Goal: Task Accomplishment & Management: Manage account settings

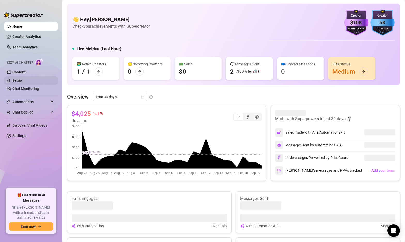
click at [22, 78] on link "Setup" at bounding box center [17, 80] width 10 height 4
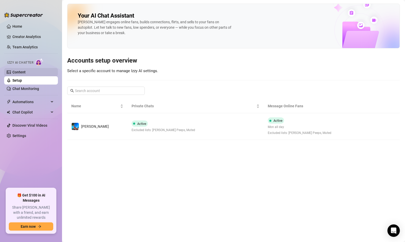
click at [26, 70] on link "Content" at bounding box center [18, 72] width 13 height 4
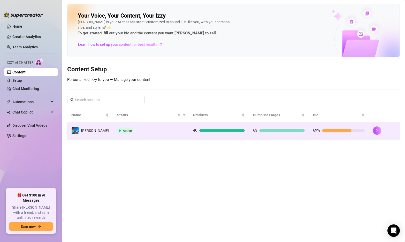
click at [164, 126] on td "Active" at bounding box center [151, 130] width 76 height 17
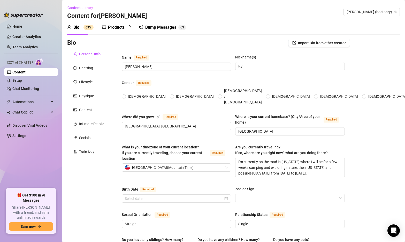
radio input "true"
type input "[DATE]"
click at [78, 67] on div "Chatting" at bounding box center [83, 68] width 20 height 6
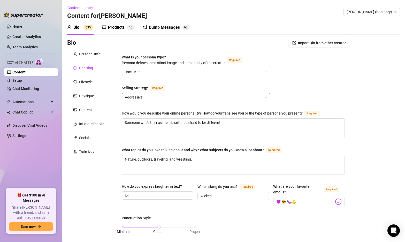
click at [161, 93] on span "Aggressive" at bounding box center [196, 97] width 142 height 8
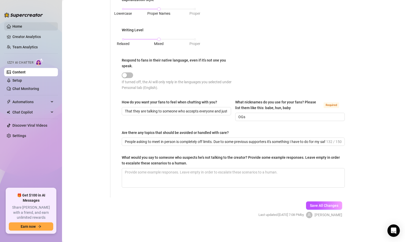
click at [20, 26] on link "Home" at bounding box center [17, 26] width 10 height 4
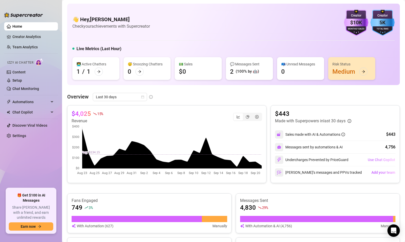
click at [375, 159] on span "Use Chat Copilot" at bounding box center [380, 160] width 27 height 4
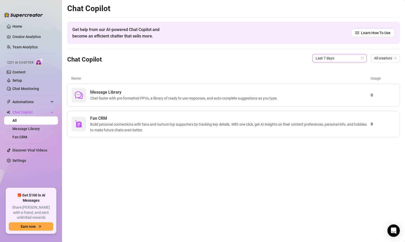
click at [363, 58] on icon "calendar" at bounding box center [362, 58] width 3 height 3
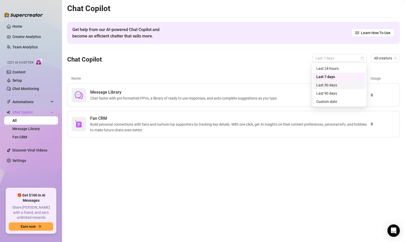
click at [333, 87] on div "Last 30 days" at bounding box center [339, 85] width 46 height 6
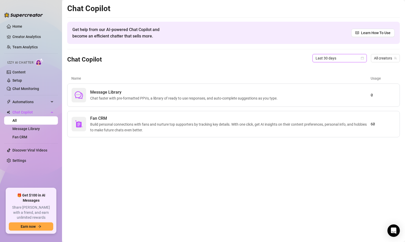
click at [273, 58] on div "Chat Copilot Last 30 days Last 30 days All creators" at bounding box center [233, 58] width 332 height 18
click at [236, 118] on span "Fan CRM" at bounding box center [230, 118] width 280 height 6
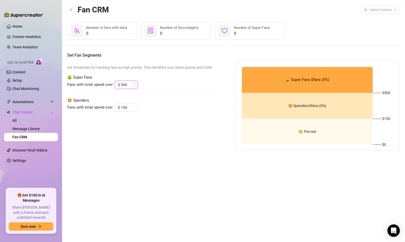
click at [127, 83] on input "500" at bounding box center [129, 85] width 17 height 8
click at [162, 150] on div "Set thresholds for marking fans as high priority. This will effect your inbox p…" at bounding box center [143, 105] width 152 height 90
click at [380, 9] on input "search" at bounding box center [378, 10] width 28 height 8
click at [375, 22] on span "[PERSON_NAME]" at bounding box center [387, 21] width 28 height 6
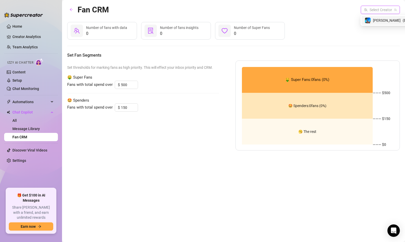
type input "100"
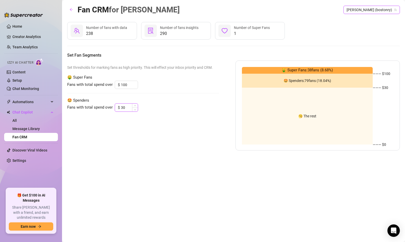
click at [127, 107] on input "30" at bounding box center [129, 108] width 17 height 8
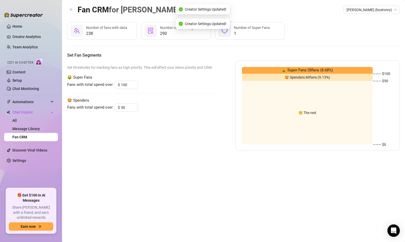
click at [162, 94] on div "Set thresholds for marking fans as high priority. This will effect your inbox p…" at bounding box center [143, 105] width 152 height 90
click at [127, 106] on input "50" at bounding box center [129, 108] width 17 height 8
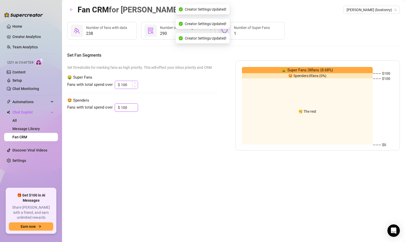
type input "100"
click at [126, 82] on input "100" at bounding box center [129, 85] width 17 height 8
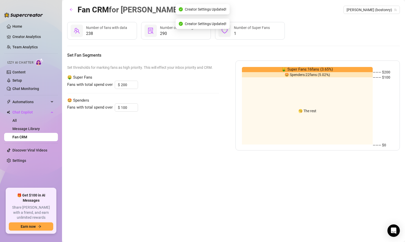
click at [161, 99] on span "🤩 Spenders" at bounding box center [143, 100] width 152 height 6
click at [126, 83] on input "200" at bounding box center [129, 85] width 17 height 8
click at [175, 117] on div "Set thresholds for marking fans as high priority. This will effect your inbox p…" at bounding box center [143, 105] width 152 height 90
click at [124, 84] on input "250" at bounding box center [129, 85] width 17 height 8
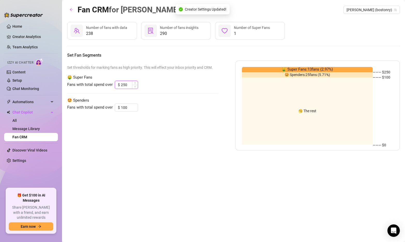
click at [124, 84] on input "250" at bounding box center [129, 85] width 17 height 8
click at [198, 164] on div "Fan CRM for [PERSON_NAME] (bostonry) 238 Number of fans with data 290 Number of…" at bounding box center [233, 115] width 332 height 223
click at [128, 85] on input "300" at bounding box center [129, 85] width 17 height 8
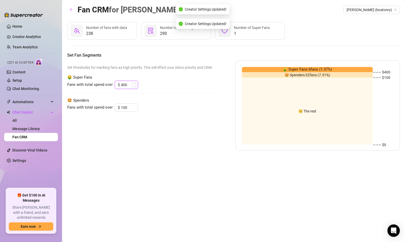
click at [126, 86] on input "400" at bounding box center [129, 85] width 17 height 8
type input "500"
click at [145, 146] on div "Set thresholds for marking fans as high priority. This will effect your inbox p…" at bounding box center [143, 105] width 152 height 90
click at [126, 107] on input "100" at bounding box center [129, 108] width 17 height 8
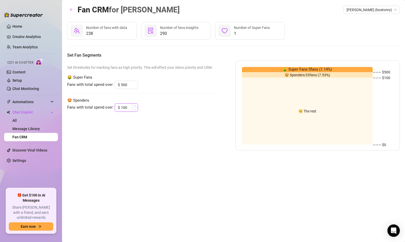
click at [129, 109] on input "100" at bounding box center [129, 108] width 17 height 8
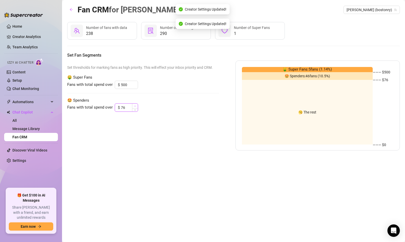
click at [134, 106] on icon "up" at bounding box center [135, 106] width 2 height 2
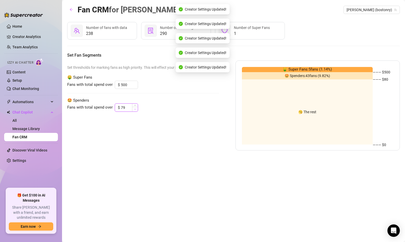
click at [134, 109] on icon "down" at bounding box center [135, 109] width 2 height 1
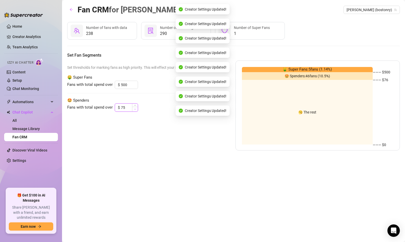
click at [134, 109] on icon "down" at bounding box center [135, 109] width 2 height 1
type input "75"
click at [141, 125] on div "Set thresholds for marking fans as high priority. This will effect your inbox p…" at bounding box center [143, 105] width 152 height 90
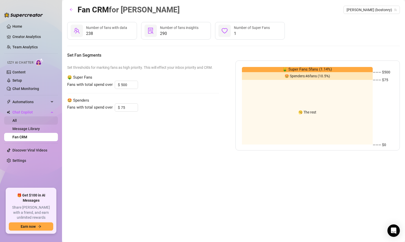
click at [17, 120] on link "All" at bounding box center [14, 120] width 4 height 4
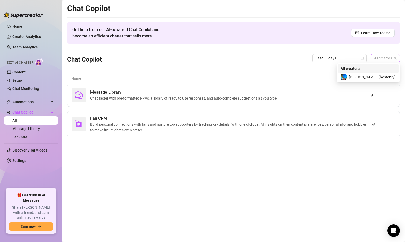
click at [380, 58] on span "All creators" at bounding box center [385, 58] width 23 height 8
click at [369, 73] on div "[PERSON_NAME] ( bostonry )" at bounding box center [367, 77] width 61 height 9
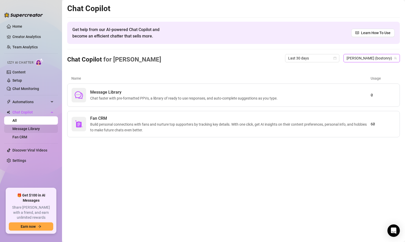
click at [25, 128] on link "Message Library" at bounding box center [25, 129] width 27 height 4
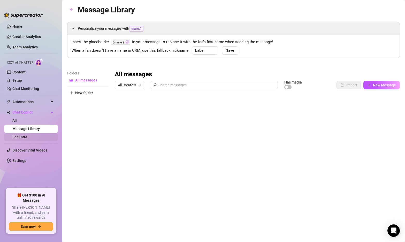
click at [22, 136] on link "Fan CRM" at bounding box center [19, 137] width 15 height 4
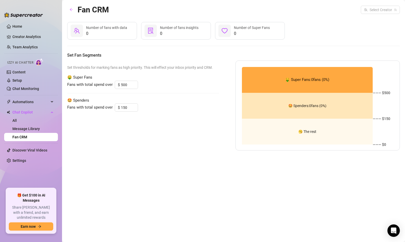
type input "75"
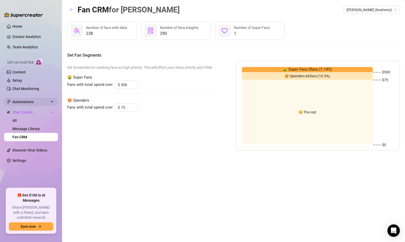
click at [24, 102] on span "Automations" at bounding box center [30, 102] width 37 height 8
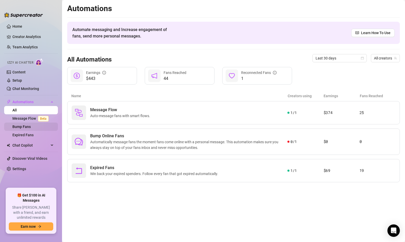
click at [23, 125] on link "Bump Fans" at bounding box center [21, 126] width 18 height 4
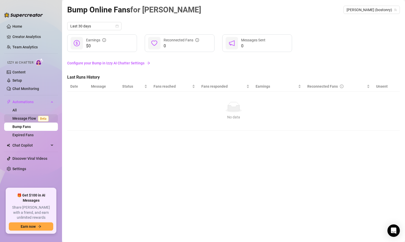
click at [29, 118] on link "Message Flow Beta" at bounding box center [31, 118] width 38 height 4
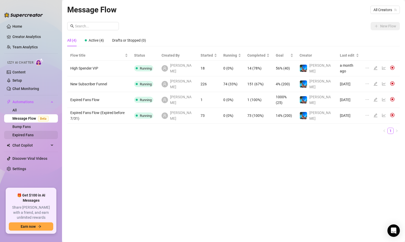
click at [23, 133] on link "Expired Fans" at bounding box center [22, 135] width 21 height 4
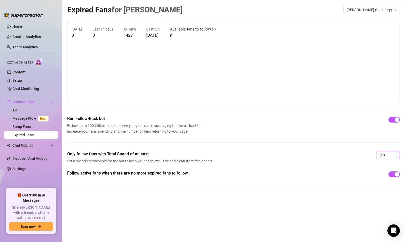
click at [385, 153] on input "0" at bounding box center [390, 155] width 17 height 8
type input "5"
click at [322, 177] on div "Follow active fans when there are no more expired fans to follow" at bounding box center [233, 174] width 332 height 8
click at [17, 109] on link "All" at bounding box center [14, 110] width 4 height 4
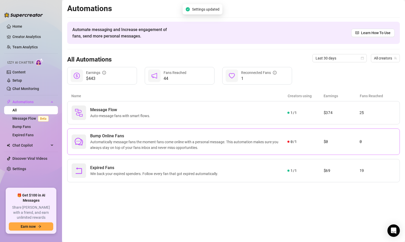
click at [217, 137] on span "Bump Online Fans" at bounding box center [188, 136] width 197 height 6
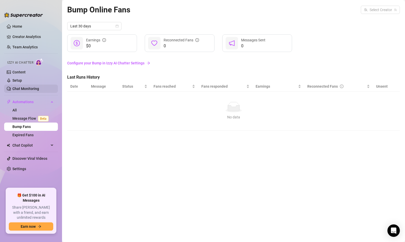
click at [24, 87] on link "Chat Monitoring" at bounding box center [25, 89] width 27 height 4
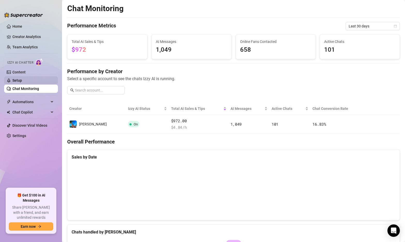
click at [22, 82] on link "Setup" at bounding box center [17, 80] width 10 height 4
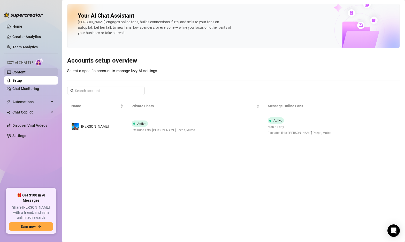
click at [26, 73] on link "Content" at bounding box center [18, 72] width 13 height 4
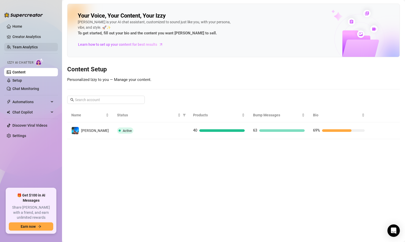
click at [22, 45] on link "Team Analytics" at bounding box center [24, 47] width 25 height 4
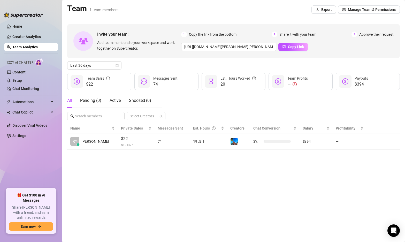
click at [35, 41] on ul "Home Creator Analytics Team Analytics Izzy AI Chatter Content Setup Chat Monito…" at bounding box center [31, 103] width 54 height 166
click at [26, 37] on link "Creator Analytics" at bounding box center [32, 37] width 41 height 8
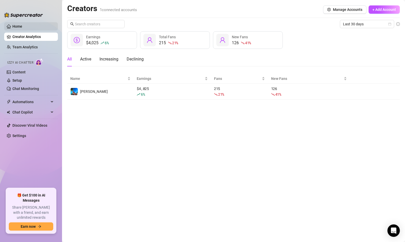
click at [21, 25] on link "Home" at bounding box center [17, 26] width 10 height 4
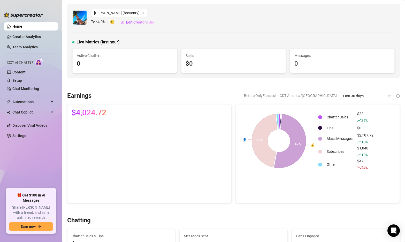
click at [17, 25] on link "Home" at bounding box center [17, 26] width 10 height 4
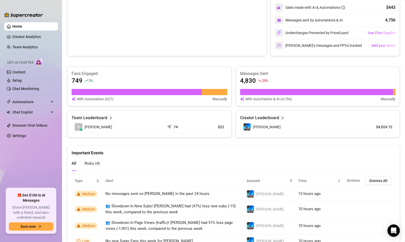
scroll to position [153, 0]
